Goal: Task Accomplishment & Management: Manage account settings

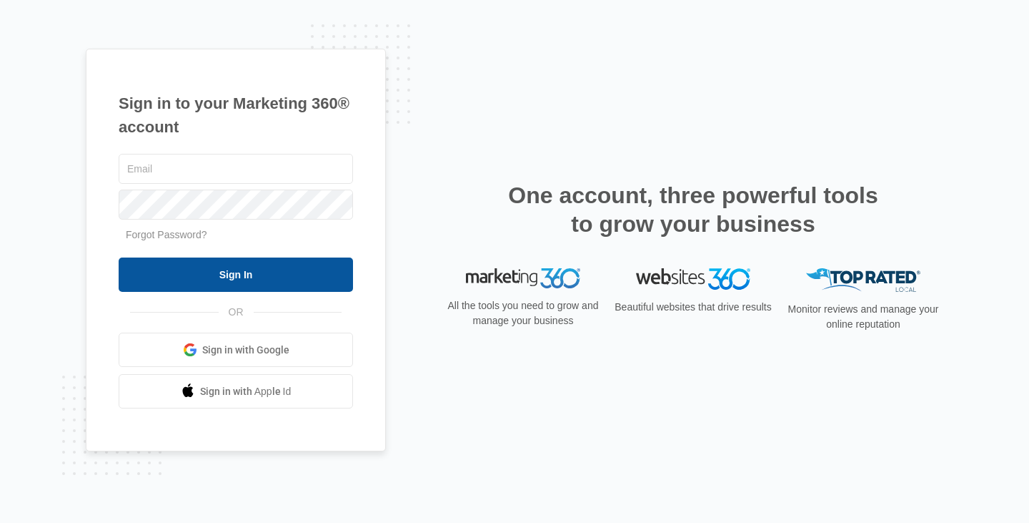
type input "lewis.dustin87@gmail.com"
click at [137, 261] on input "Sign In" at bounding box center [236, 274] width 234 height 34
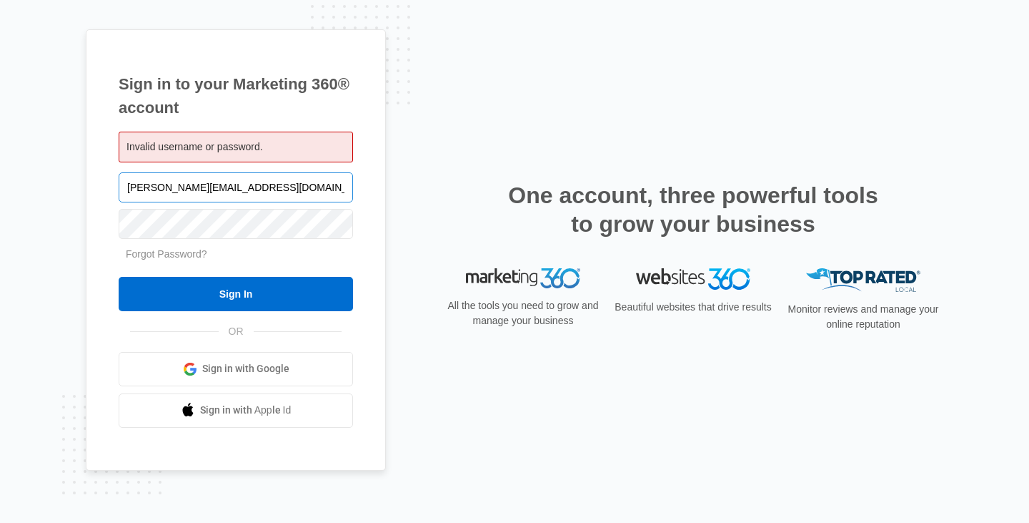
click at [275, 181] on input "lewis.dustin87@gmail.com" at bounding box center [236, 187] width 234 height 30
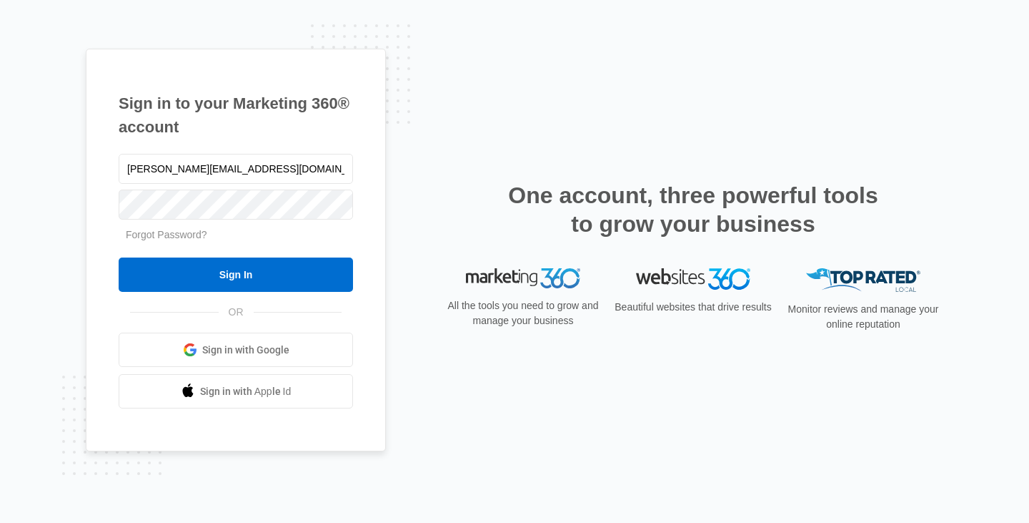
drag, startPoint x: 257, startPoint y: 167, endPoint x: 0, endPoint y: 139, distance: 258.9
click at [0, 139] on div "Sign in to your Marketing 360® account lewis.dustin87@gmail.com Forgot Password…" at bounding box center [514, 261] width 1029 height 523
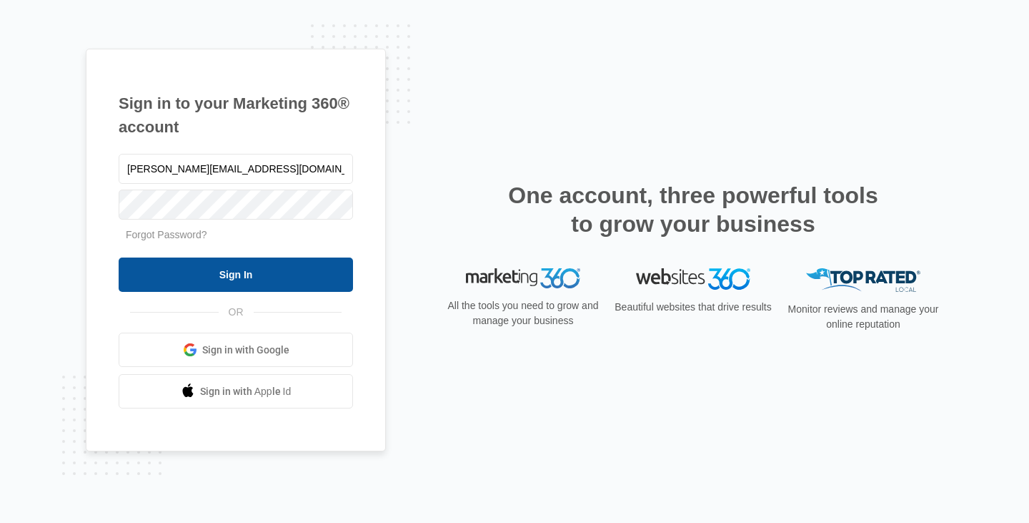
type input "Dustin@lewisinsurancegrp.com"
click at [242, 287] on input "Sign In" at bounding box center [236, 274] width 234 height 34
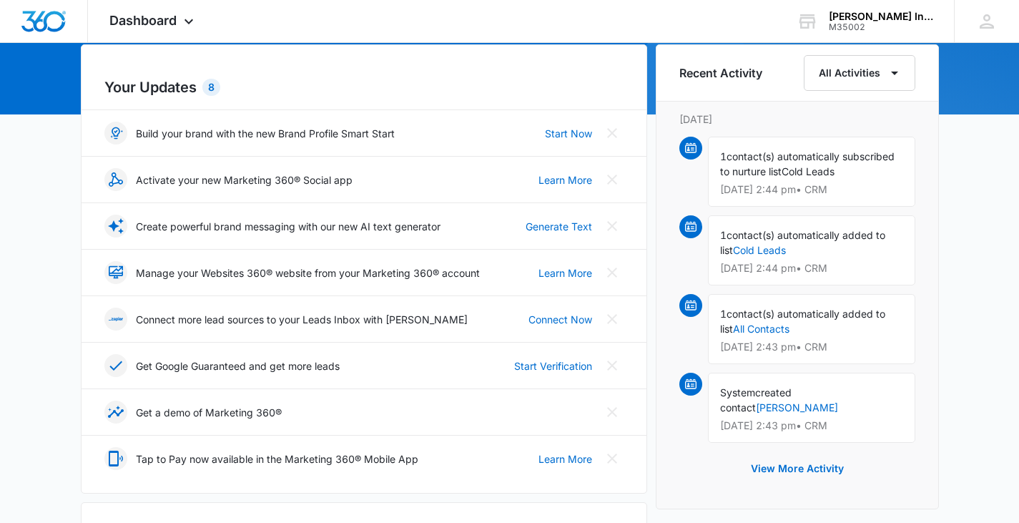
scroll to position [214, 0]
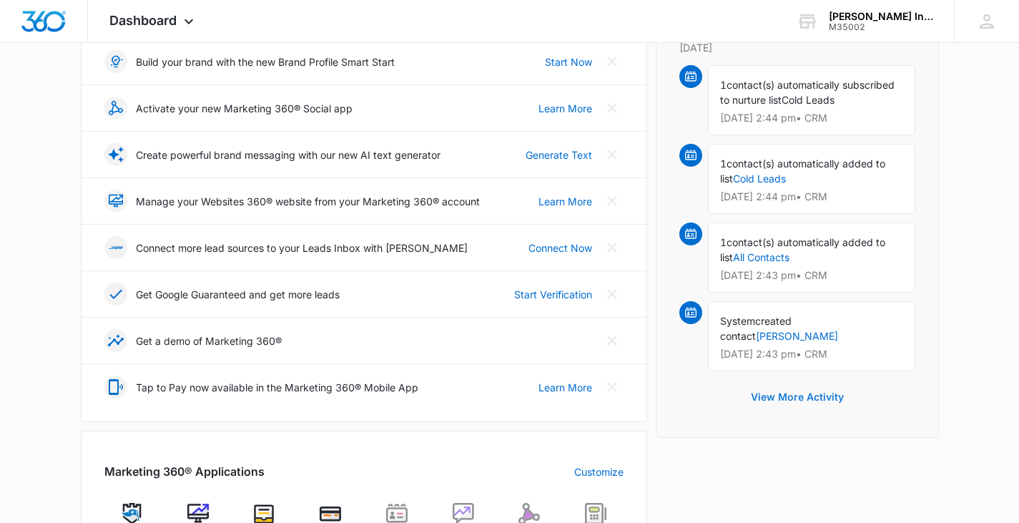
click at [829, 385] on button "View More Activity" at bounding box center [797, 397] width 122 height 34
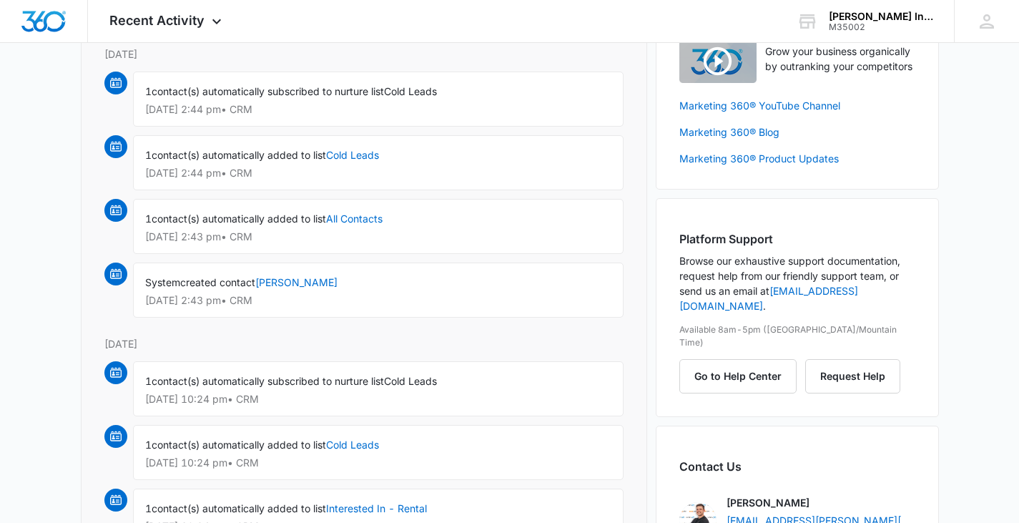
scroll to position [143, 0]
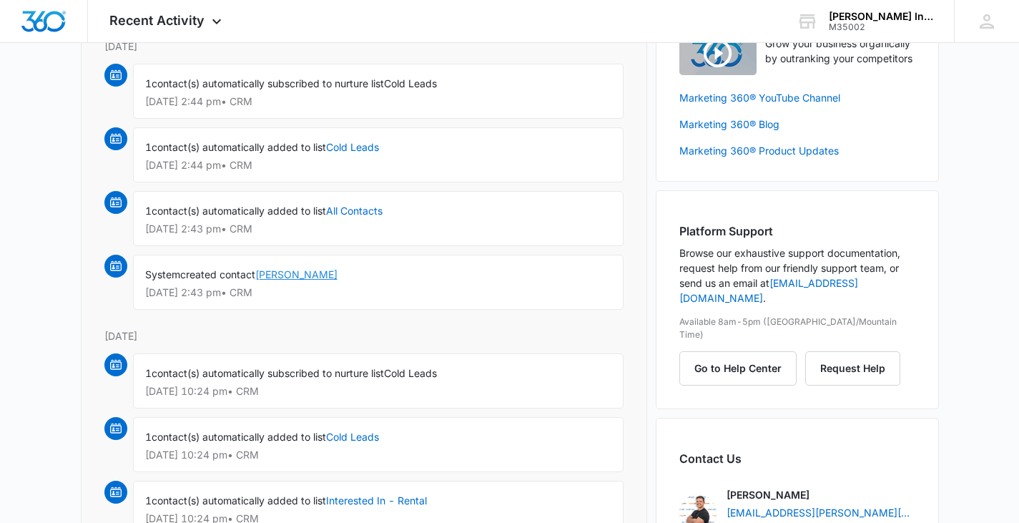
click at [274, 273] on link "Alex Emroy" at bounding box center [296, 274] width 82 height 12
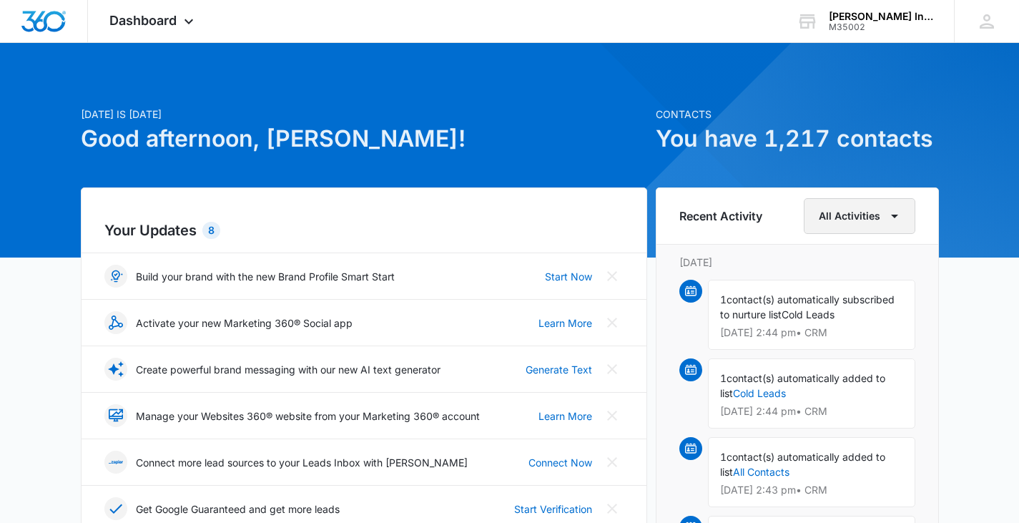
click at [871, 223] on button "All Activities" at bounding box center [859, 216] width 112 height 36
click at [700, 223] on h6 "Recent Activity" at bounding box center [720, 215] width 83 height 17
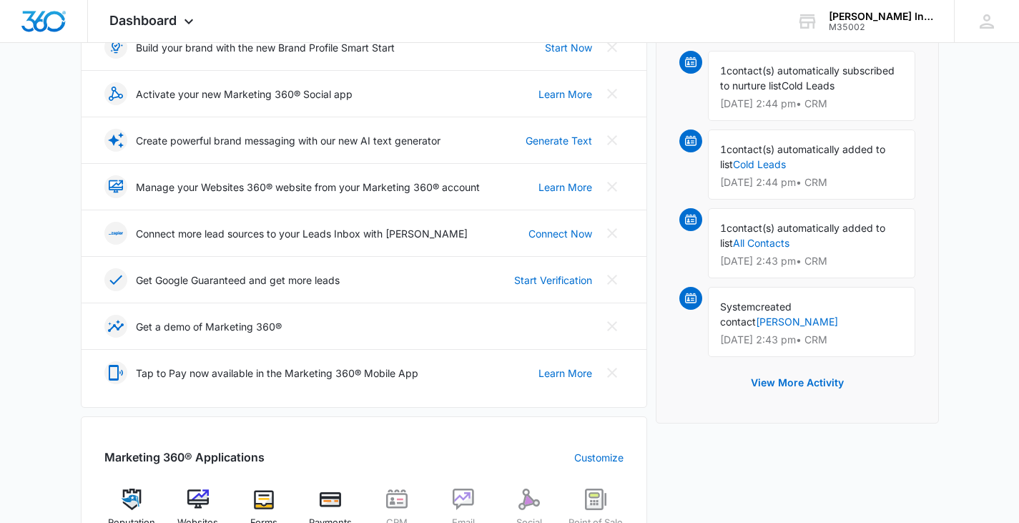
scroll to position [500, 0]
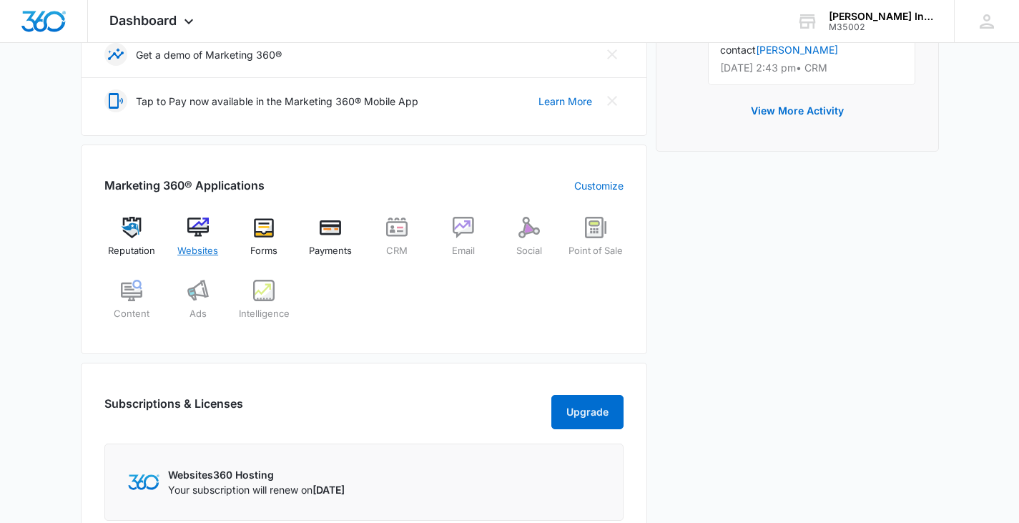
click at [184, 259] on div "Websites" at bounding box center [197, 242] width 55 height 51
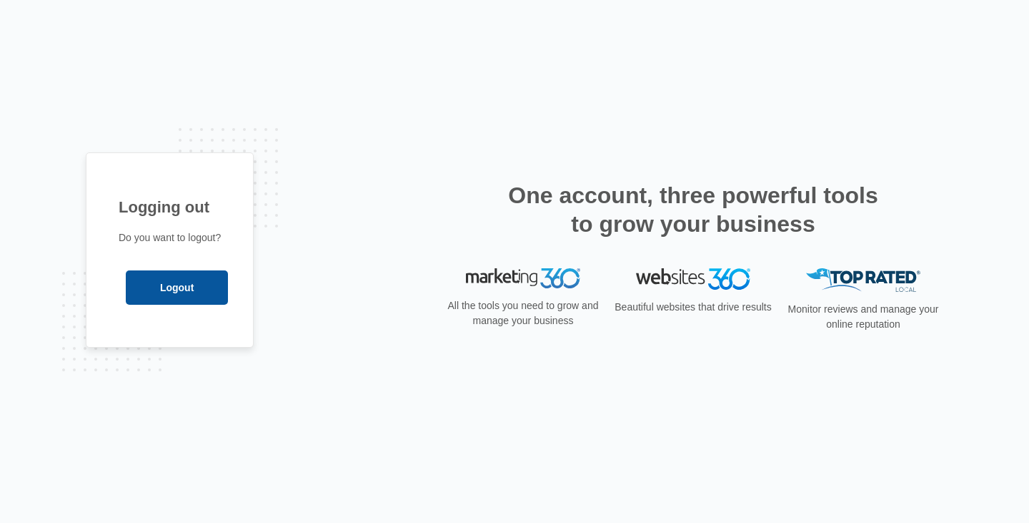
click at [194, 302] on input "Logout" at bounding box center [177, 287] width 102 height 34
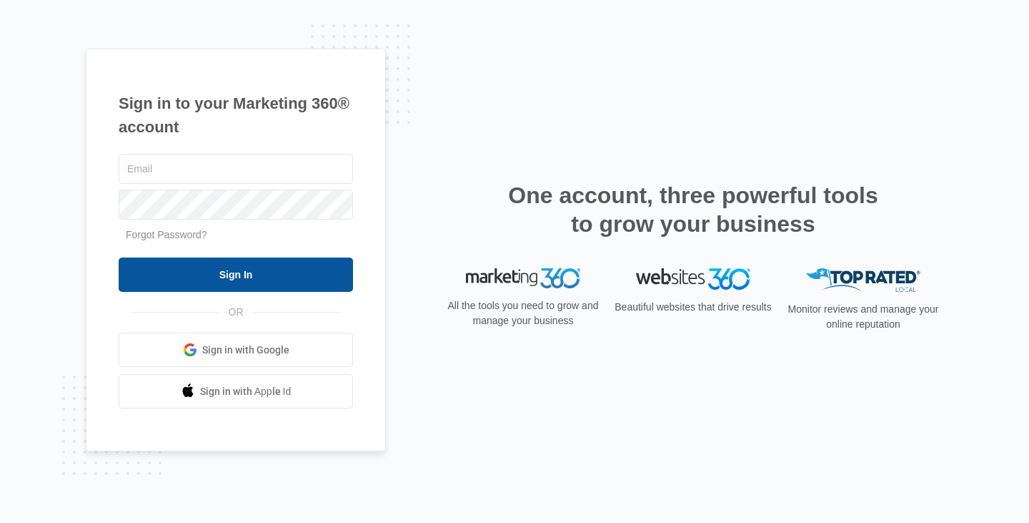
type input "[PERSON_NAME][EMAIL_ADDRESS][DOMAIN_NAME]"
click at [193, 287] on input "Sign In" at bounding box center [236, 274] width 234 height 34
